Goal: Find specific page/section: Find specific page/section

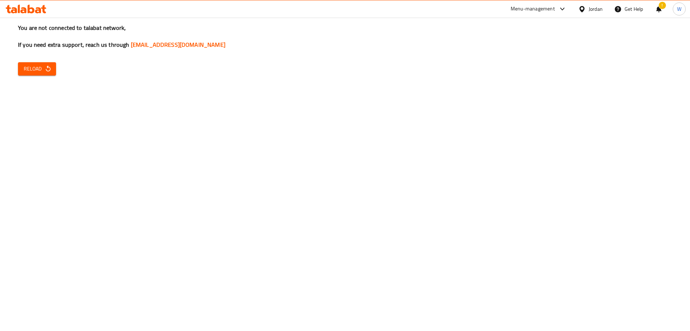
drag, startPoint x: 193, startPoint y: 124, endPoint x: 189, endPoint y: 122, distance: 4.7
click at [193, 124] on div "You are not connected to talabat network, If you need extra support, reach us t…" at bounding box center [345, 165] width 690 height 331
click at [48, 64] on span "Reload" at bounding box center [37, 68] width 27 height 9
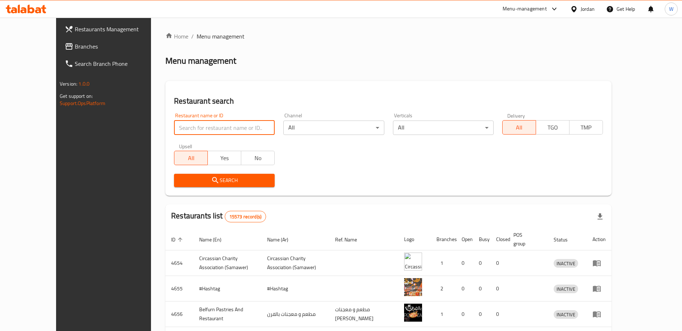
click at [179, 128] on input "search" at bounding box center [224, 127] width 101 height 14
type input "باشكان"
click button "Search" at bounding box center [224, 180] width 101 height 13
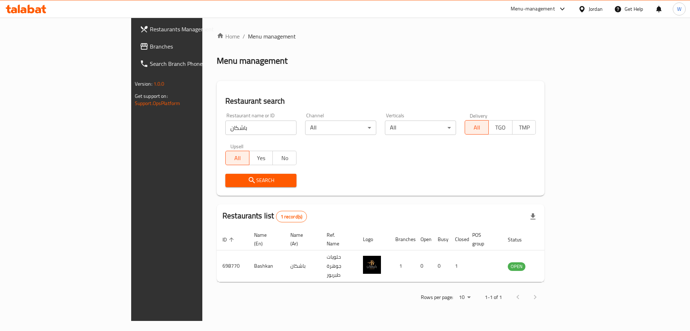
click at [498, 297] on div "Home / Menu management Menu management Restaurant search Restaurant name or ID …" at bounding box center [380, 169] width 357 height 303
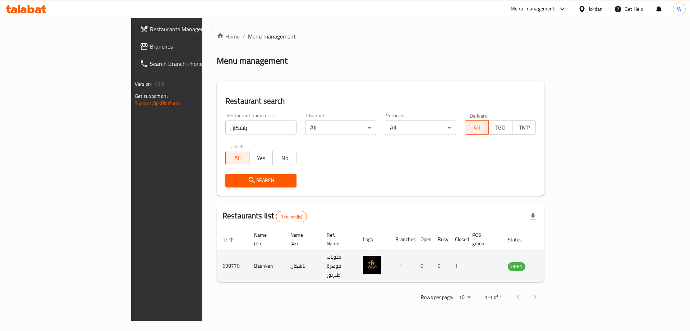
click at [248, 254] on td "Bashkan" at bounding box center [266, 266] width 36 height 32
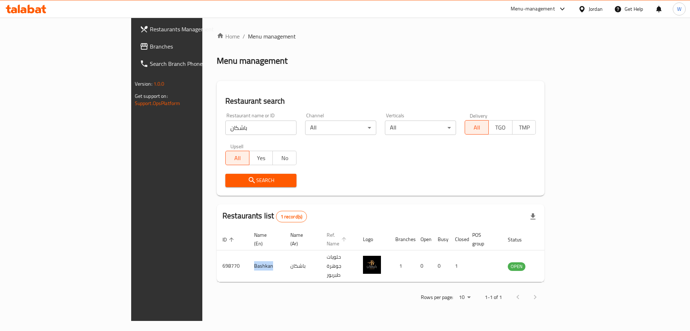
copy td "Bashkan"
click at [366, 189] on div "Search" at bounding box center [380, 180] width 319 height 22
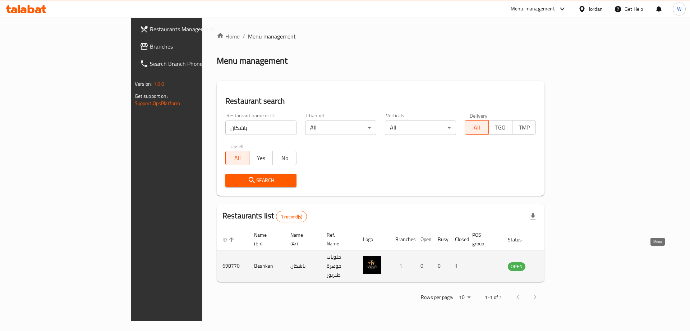
click at [554, 263] on icon "enhanced table" at bounding box center [550, 266] width 8 height 6
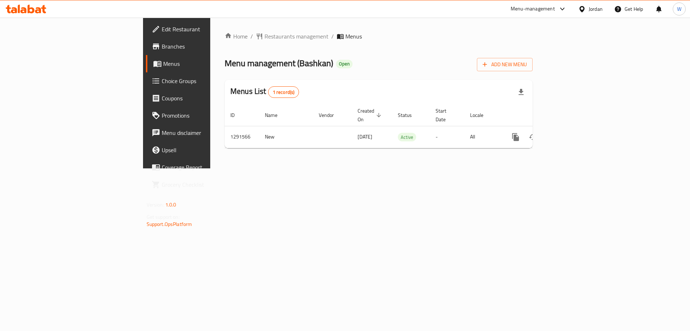
click at [162, 49] on span "Branches" at bounding box center [207, 46] width 91 height 9
